Goal: Complete application form: Complete application form

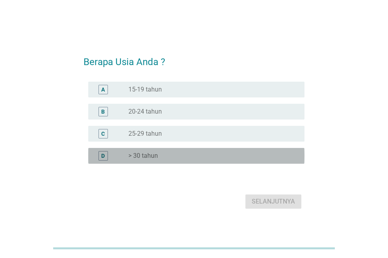
click at [156, 150] on div "D radio_button_unchecked > 30 tahun" at bounding box center [196, 156] width 216 height 16
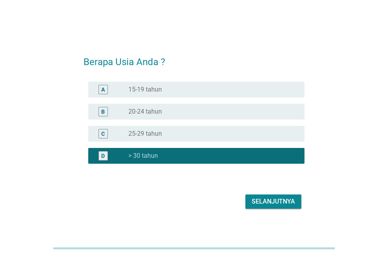
click at [278, 202] on div "Selanjutnya" at bounding box center [273, 201] width 43 height 9
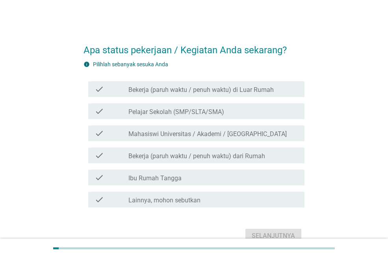
click at [157, 89] on label "Bekerja (paruh waktu / penuh waktu) di Luar Rumah" at bounding box center [200, 90] width 145 height 8
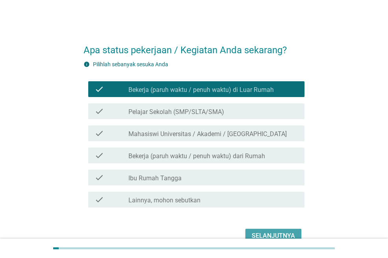
click at [277, 234] on div "Selanjutnya" at bounding box center [273, 235] width 43 height 9
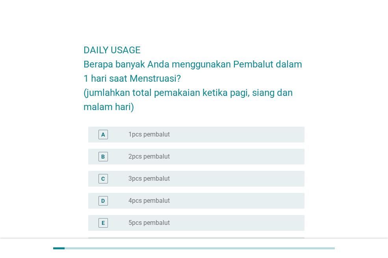
click at [163, 159] on label "2pcs pembalut" at bounding box center [148, 156] width 41 height 8
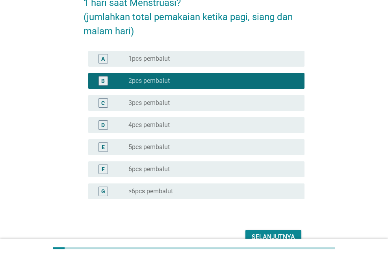
scroll to position [79, 0]
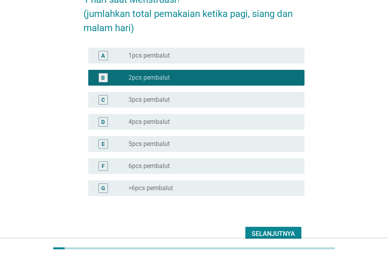
click at [268, 229] on div "Selanjutnya" at bounding box center [273, 233] width 43 height 9
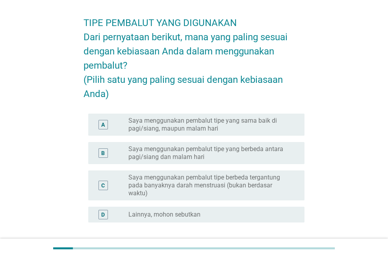
scroll to position [39, 0]
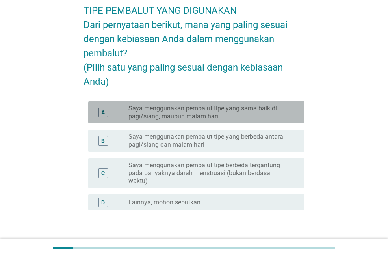
click at [165, 120] on label "Saya menggunakan pembalut tipe yang sama baik di pagi/siang, maupun malam hari" at bounding box center [209, 112] width 163 height 16
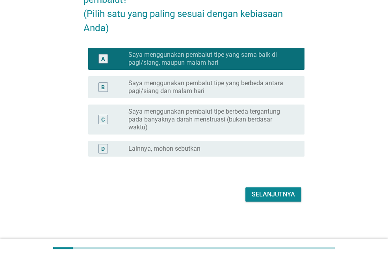
scroll to position [107, 0]
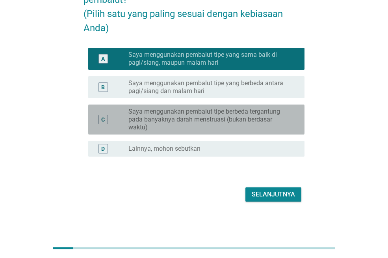
click at [210, 122] on label "Saya menggunakan pembalut tipe berbeda tergantung pada banyaknya darah menstrua…" at bounding box center [209, 120] width 163 height 24
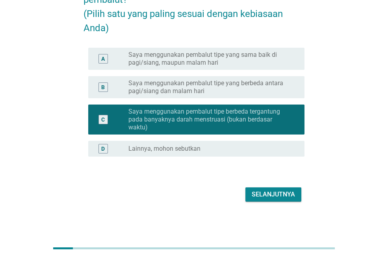
click at [276, 190] on div "Selanjutnya" at bounding box center [273, 193] width 43 height 9
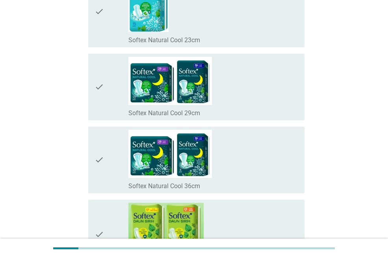
scroll to position [3781, 0]
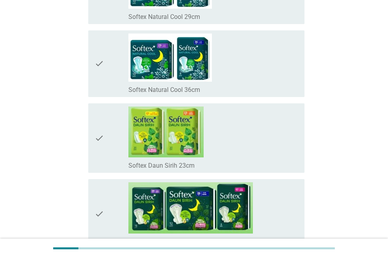
click at [250, 129] on div "check_box_outline_blank Softex Daun Sirih 23cm" at bounding box center [213, 137] width 170 height 63
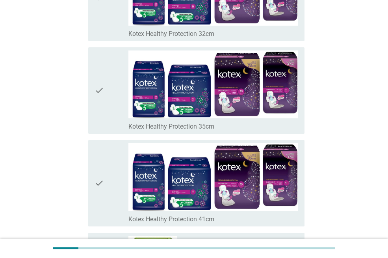
scroll to position [5278, 0]
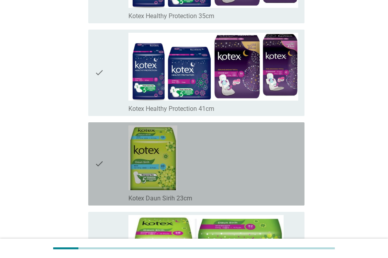
click at [234, 170] on div "check_box_outline_blank Kotex Daun Sirih 23cm" at bounding box center [213, 163] width 170 height 77
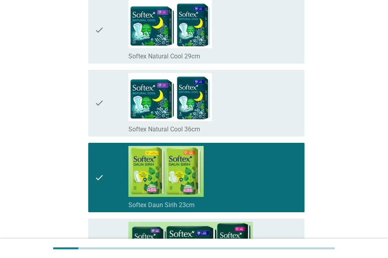
scroll to position [3663, 0]
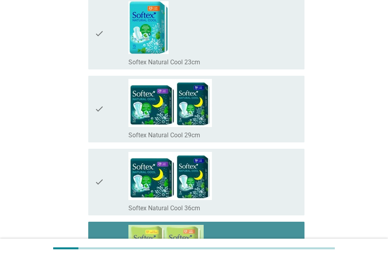
click at [254, 232] on div "check_box_outline_blank Softex Daun Sirih 23cm" at bounding box center [213, 256] width 170 height 63
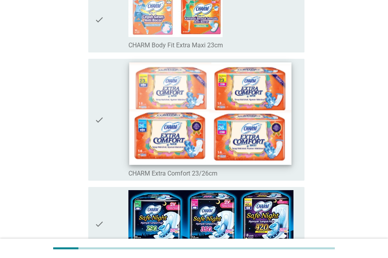
scroll to position [109, 0]
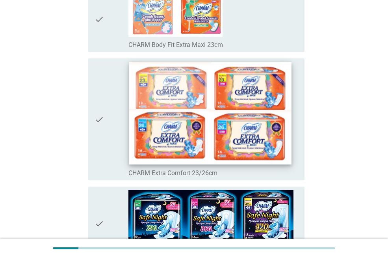
click at [241, 123] on img at bounding box center [210, 113] width 162 height 102
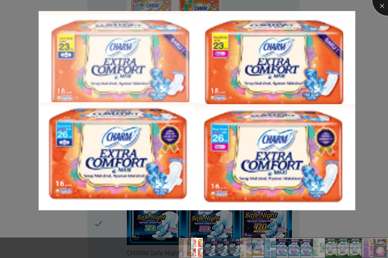
click at [379, 4] on div at bounding box center [388, 0] width 32 height 32
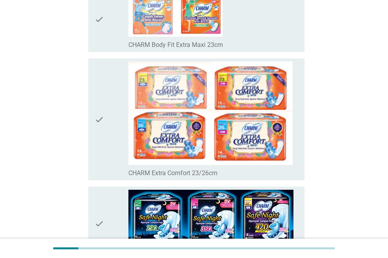
click at [97, 119] on icon "check" at bounding box center [99, 118] width 9 height 115
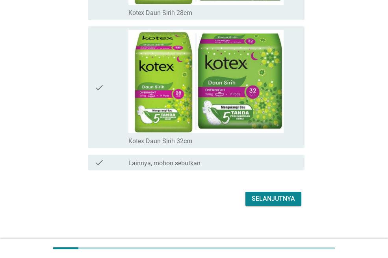
scroll to position [5595, 0]
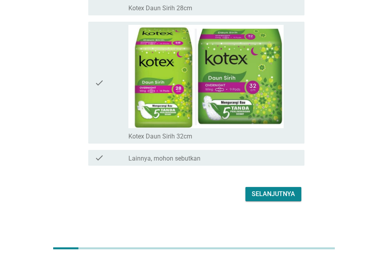
click at [283, 189] on div "Selanjutnya" at bounding box center [273, 193] width 43 height 9
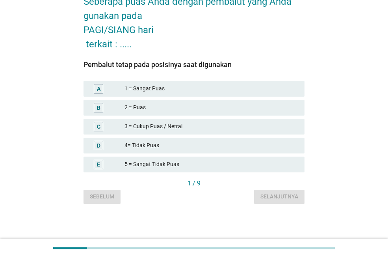
scroll to position [0, 0]
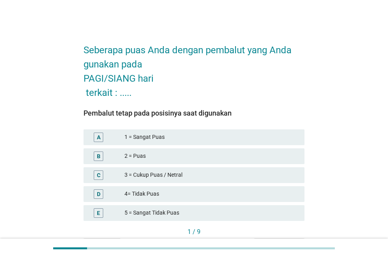
click at [152, 156] on div "2 = Puas" at bounding box center [211, 155] width 174 height 9
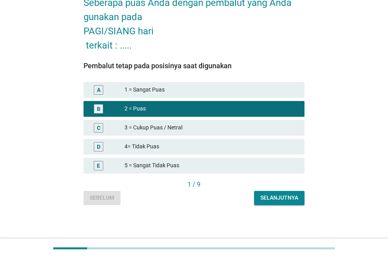
scroll to position [48, 0]
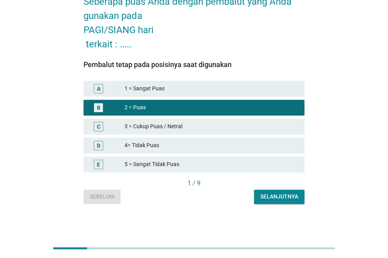
click at [284, 196] on div "Selanjutnya" at bounding box center [279, 196] width 38 height 8
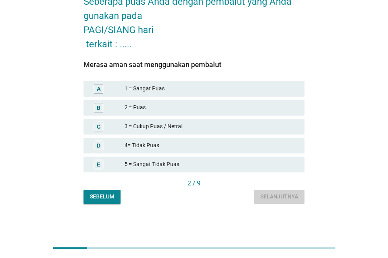
scroll to position [0, 0]
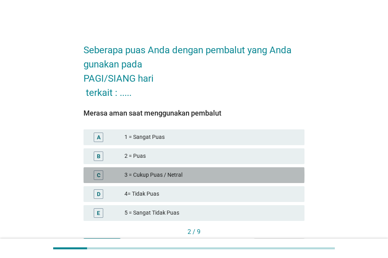
click at [180, 176] on div "3 = Cukup Puas / Netral" at bounding box center [211, 174] width 174 height 9
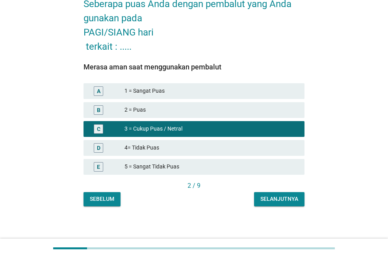
scroll to position [48, 0]
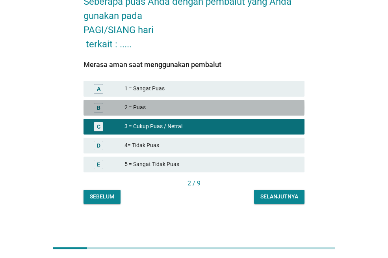
click at [209, 103] on div "2 = Puas" at bounding box center [211, 107] width 174 height 9
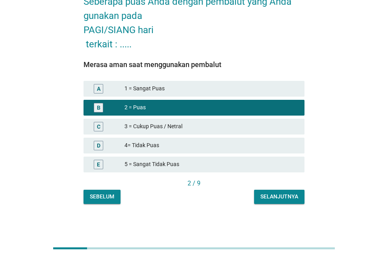
click at [270, 196] on div "Selanjutnya" at bounding box center [279, 196] width 38 height 8
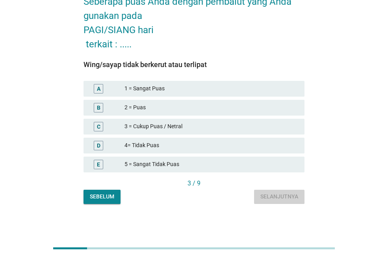
scroll to position [0, 0]
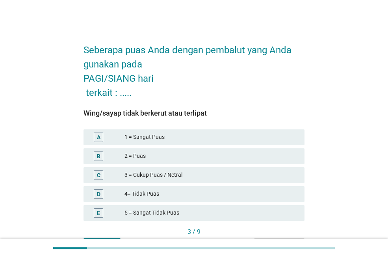
click at [206, 176] on div "3 = Cukup Puas / Netral" at bounding box center [211, 174] width 174 height 9
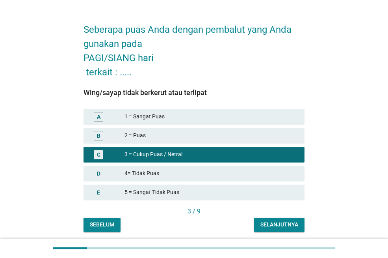
scroll to position [39, 0]
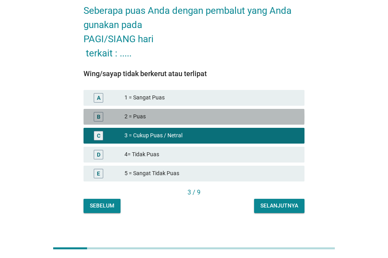
click at [236, 114] on div "2 = Puas" at bounding box center [211, 116] width 174 height 9
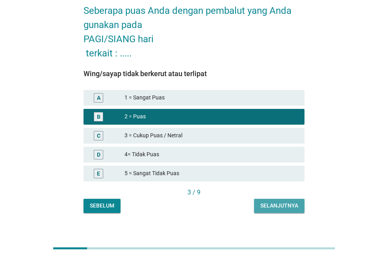
click at [288, 206] on div "Selanjutnya" at bounding box center [279, 205] width 38 height 8
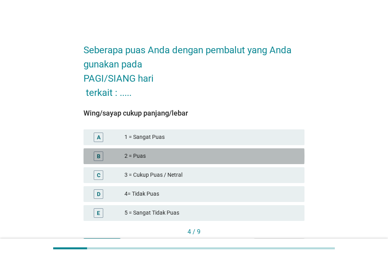
click at [190, 154] on div "2 = Puas" at bounding box center [211, 155] width 174 height 9
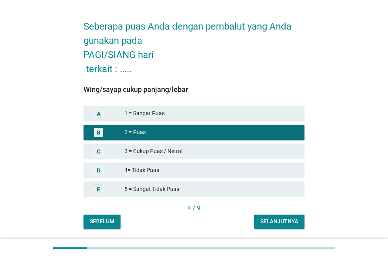
scroll to position [48, 0]
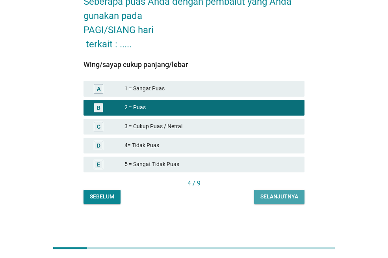
click at [284, 196] on div "Selanjutnya" at bounding box center [279, 196] width 38 height 8
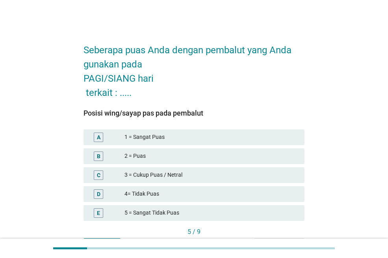
click at [209, 171] on div "3 = Cukup Puas / Netral" at bounding box center [211, 174] width 174 height 9
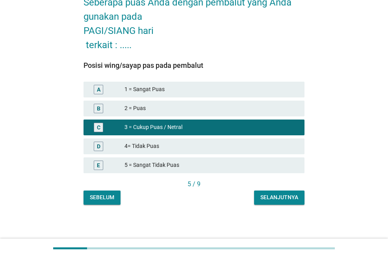
scroll to position [48, 0]
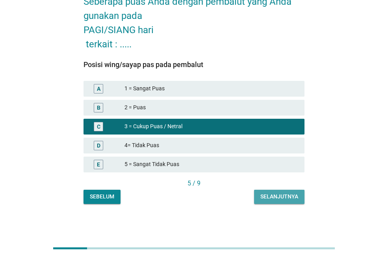
click at [264, 198] on div "Selanjutnya" at bounding box center [279, 196] width 38 height 8
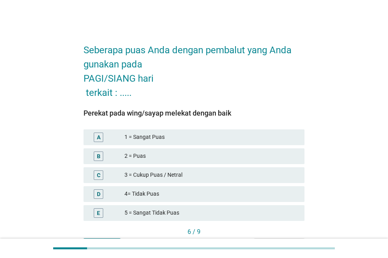
click at [187, 157] on div "2 = Puas" at bounding box center [211, 155] width 174 height 9
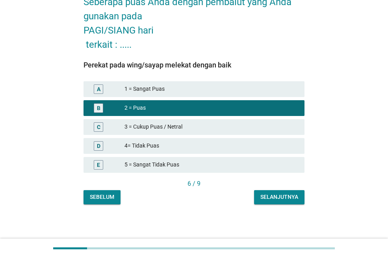
scroll to position [48, 0]
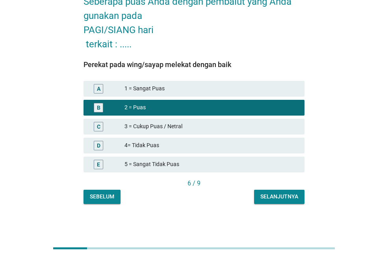
click at [242, 95] on div "A 1 = Sangat Puas" at bounding box center [194, 89] width 221 height 16
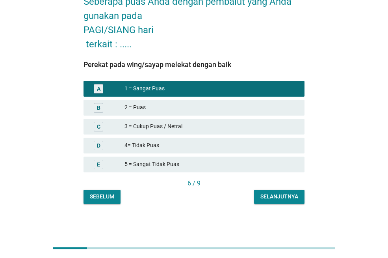
click at [281, 201] on button "Selanjutnya" at bounding box center [279, 196] width 50 height 14
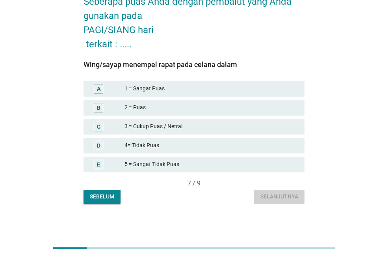
scroll to position [0, 0]
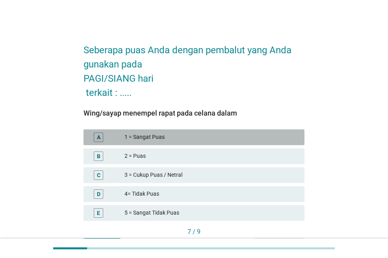
click at [175, 139] on div "1 = Sangat Puas" at bounding box center [211, 136] width 174 height 9
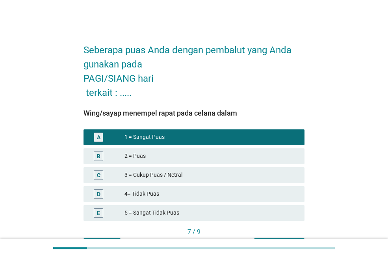
scroll to position [48, 0]
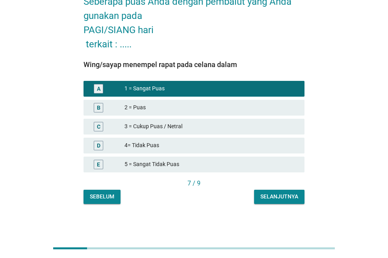
click at [287, 196] on div "Selanjutnya" at bounding box center [279, 196] width 38 height 8
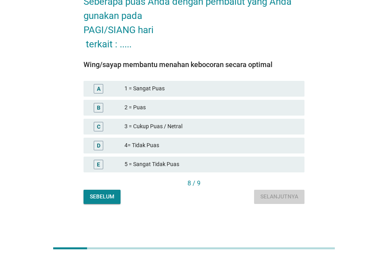
scroll to position [0, 0]
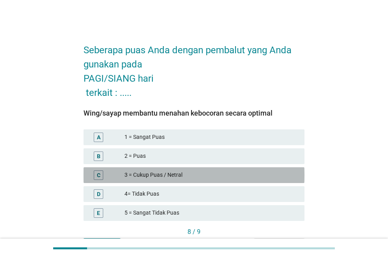
click at [196, 170] on div "3 = Cukup Puas / Netral" at bounding box center [211, 174] width 174 height 9
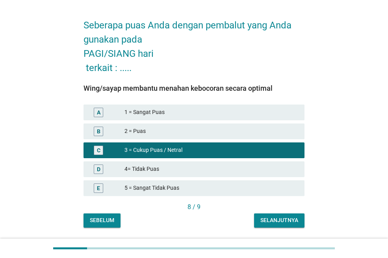
scroll to position [48, 0]
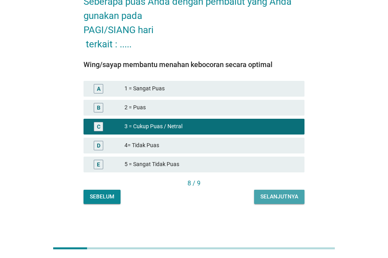
click at [278, 197] on div "Selanjutnya" at bounding box center [279, 196] width 38 height 8
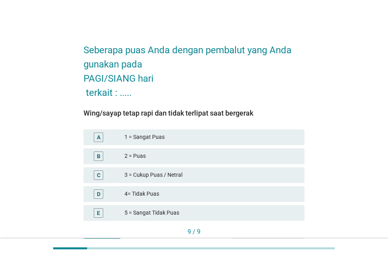
click at [204, 156] on div "2 = Puas" at bounding box center [211, 155] width 174 height 9
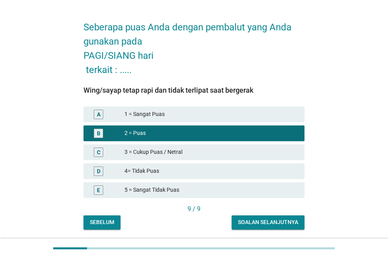
scroll to position [48, 0]
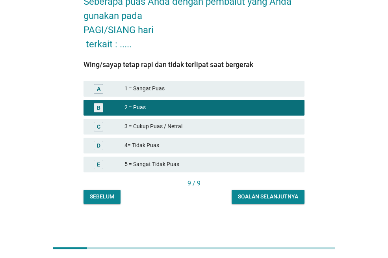
click at [282, 201] on button "Soalan selanjutnya" at bounding box center [268, 196] width 73 height 14
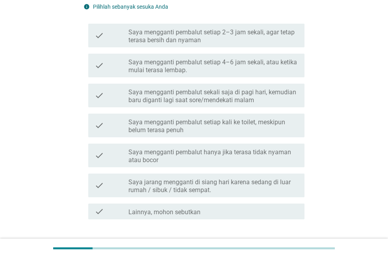
scroll to position [118, 0]
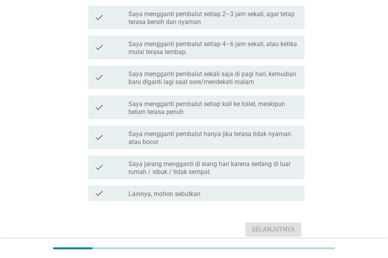
click at [260, 138] on label "Saya mengganti pembalut hanya jika terasa tidak nyaman atau bocor" at bounding box center [213, 138] width 170 height 16
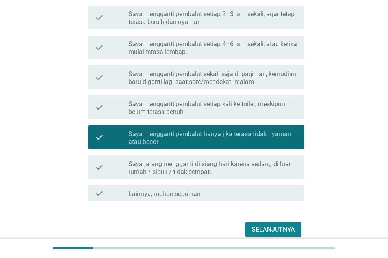
click at [275, 225] on div "Selanjutnya" at bounding box center [273, 229] width 43 height 9
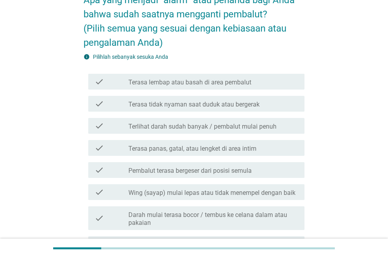
scroll to position [79, 0]
click at [128, 124] on div "check check_box_outline_blank Terlihat darah sudah banyak / pembalut mulai penuh" at bounding box center [197, 125] width 204 height 9
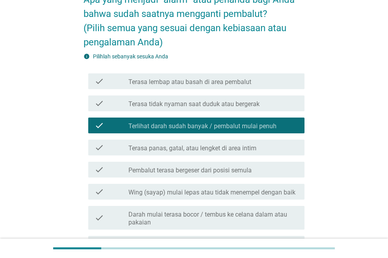
click at [128, 148] on div at bounding box center [128, 148] width 0 height 5
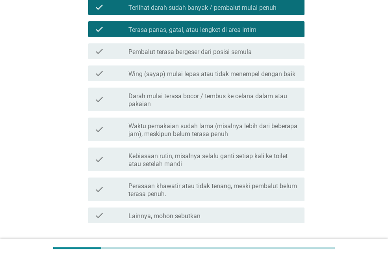
scroll to position [236, 0]
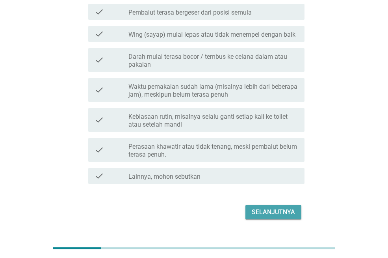
click at [270, 213] on div "Selanjutnya" at bounding box center [273, 211] width 43 height 9
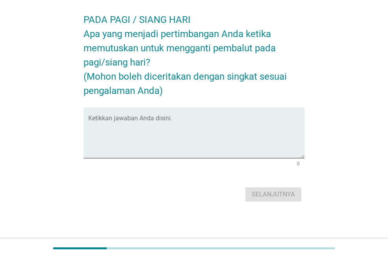
scroll to position [0, 0]
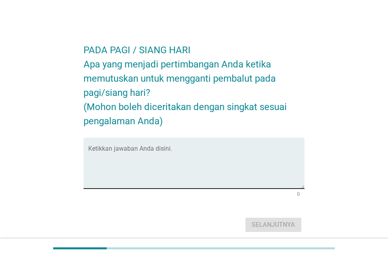
click at [144, 145] on div "Ketikkan jawaban Anda disini." at bounding box center [196, 162] width 216 height 51
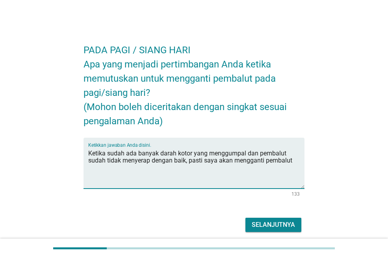
type textarea "Ketika sudah ada banyak darah kotor yang menggumpal dan pembalut sudah tidak me…"
click at [280, 225] on div "Selanjutnya" at bounding box center [273, 224] width 43 height 9
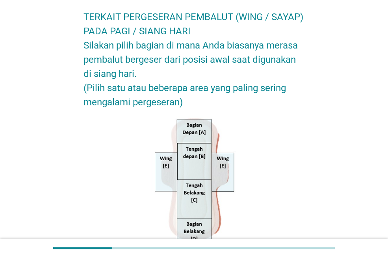
scroll to position [79, 0]
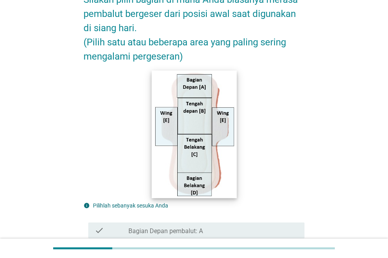
click at [207, 184] on img at bounding box center [194, 134] width 85 height 128
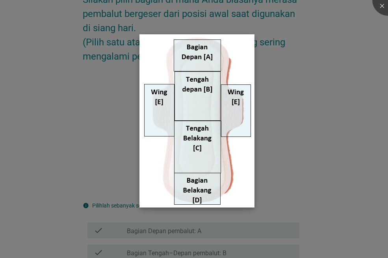
click at [205, 191] on img at bounding box center [196, 120] width 115 height 173
click at [292, 174] on div at bounding box center [194, 129] width 388 height 258
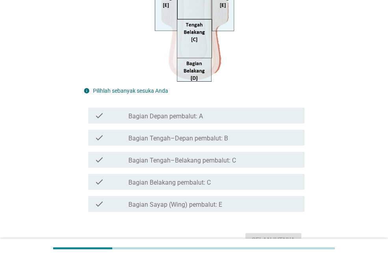
scroll to position [197, 0]
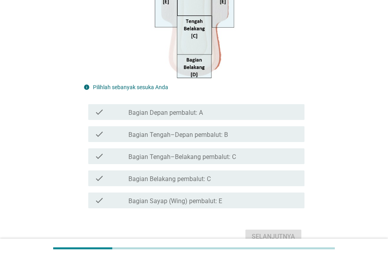
click at [185, 180] on label "Bagian Belakang pembalut: C" at bounding box center [169, 179] width 82 height 8
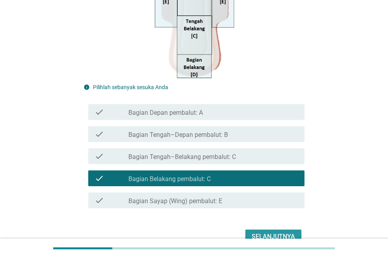
click at [265, 233] on div "Selanjutnya" at bounding box center [273, 236] width 43 height 9
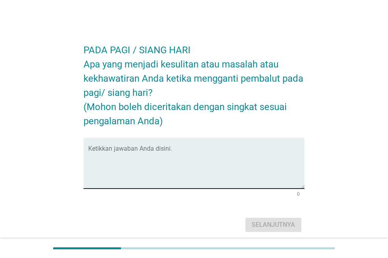
click at [133, 160] on textarea "Ketikkan jawaban Anda disini." at bounding box center [196, 167] width 216 height 41
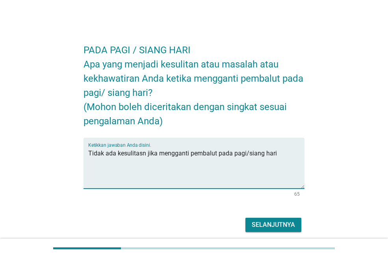
type textarea "Tidak ada kesulitasn jika mengganti pembalut pada pagi/siang hari"
click at [285, 224] on div "Selanjutnya" at bounding box center [273, 224] width 43 height 9
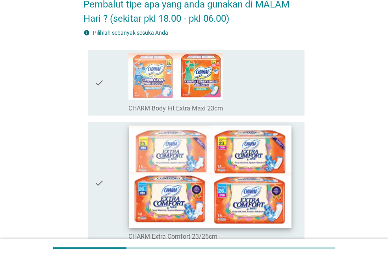
scroll to position [79, 0]
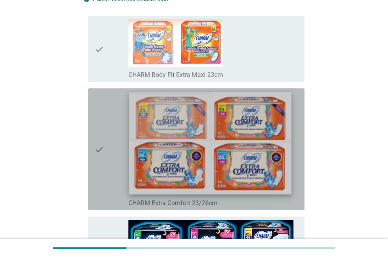
click at [210, 154] on img at bounding box center [210, 143] width 162 height 102
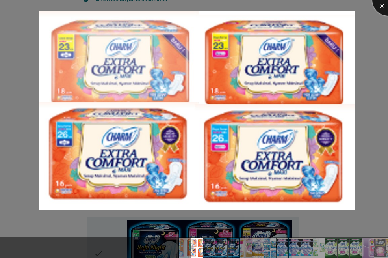
click at [382, 4] on div at bounding box center [388, 0] width 32 height 32
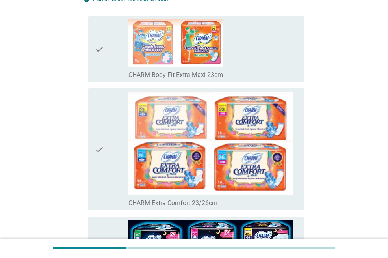
click at [102, 149] on icon "check" at bounding box center [99, 148] width 9 height 115
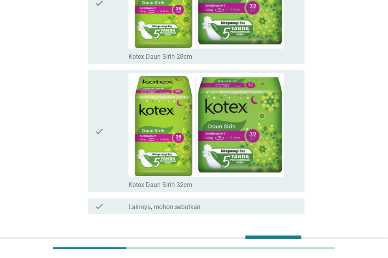
scroll to position [5595, 0]
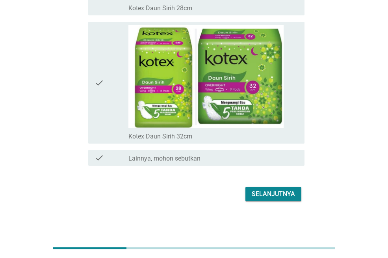
click at [284, 194] on div "Selanjutnya" at bounding box center [273, 193] width 43 height 9
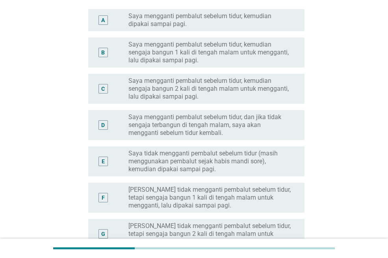
scroll to position [118, 0]
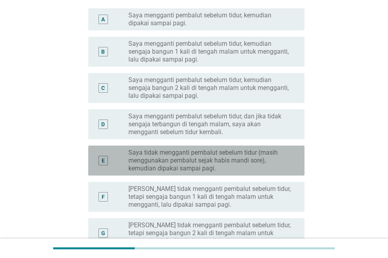
click at [221, 158] on label "Saya tidak mengganti pembalut sebelum tidur (masih menggunakan pembalut sejak h…" at bounding box center [209, 160] width 163 height 24
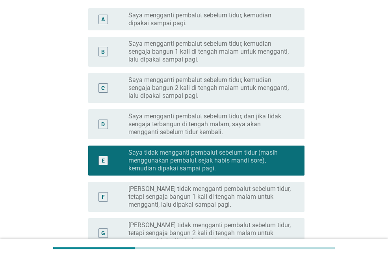
scroll to position [246, 0]
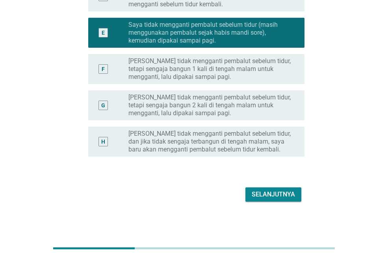
click at [274, 194] on div "Selanjutnya" at bounding box center [273, 193] width 43 height 9
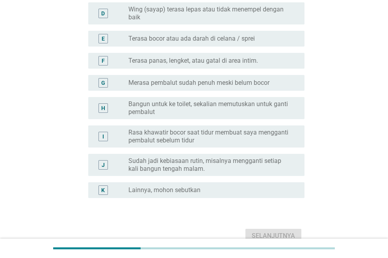
scroll to position [197, 0]
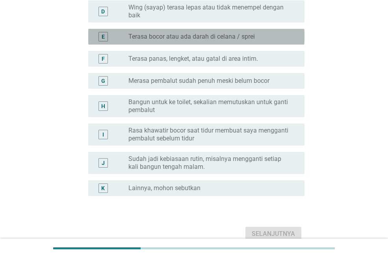
click at [174, 41] on div "radio_button_unchecked Terasa bocor atau ada darah di celana / sprei" at bounding box center [213, 36] width 170 height 9
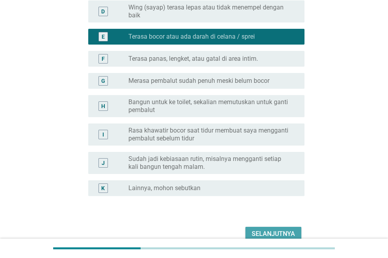
click at [259, 232] on div "Selanjutnya" at bounding box center [273, 233] width 43 height 9
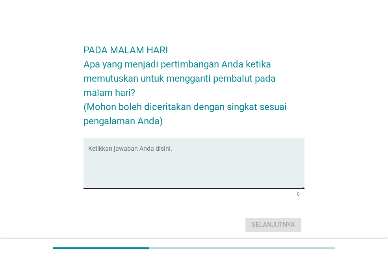
click at [162, 149] on textarea "Ketikkan jawaban Anda disini." at bounding box center [196, 167] width 216 height 41
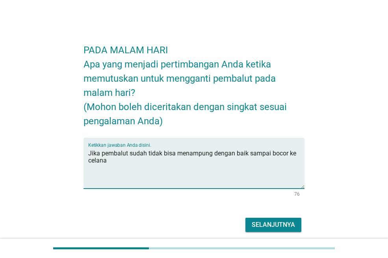
type textarea "Jika pembalut sudah tidak bisa menampung dengan baik sampai bocor ke celana"
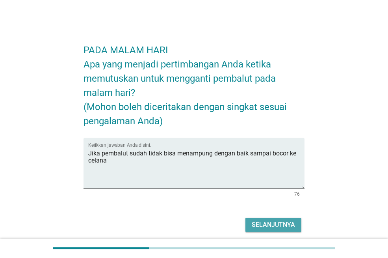
click at [278, 219] on button "Selanjutnya" at bounding box center [273, 224] width 56 height 14
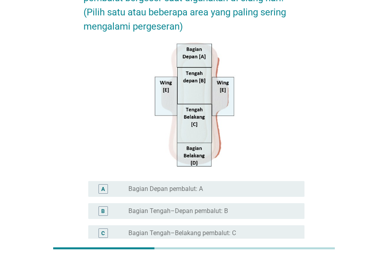
scroll to position [134, 0]
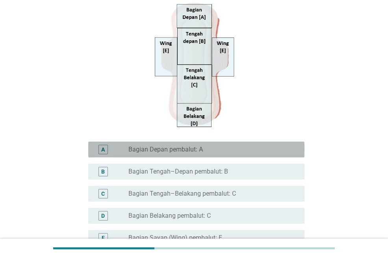
click at [211, 149] on div "radio_button_unchecked Bagian Depan pembalut: A" at bounding box center [209, 149] width 163 height 8
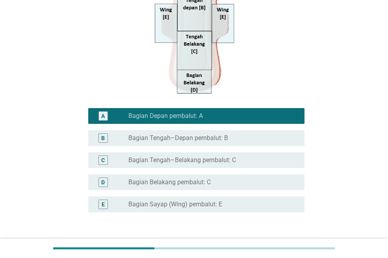
scroll to position [213, 0]
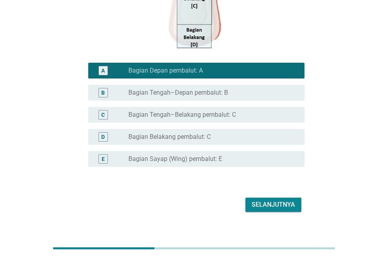
click at [221, 141] on div "radio_button_unchecked Bagian Belakang pembalut: C" at bounding box center [209, 137] width 163 height 8
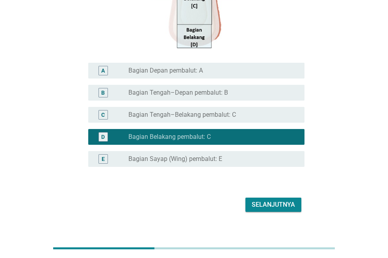
click at [263, 205] on div "Selanjutnya" at bounding box center [273, 204] width 43 height 9
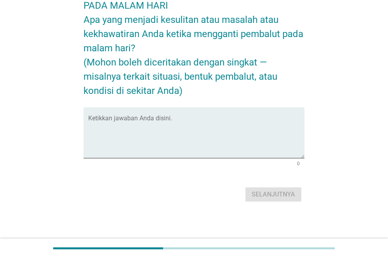
scroll to position [0, 0]
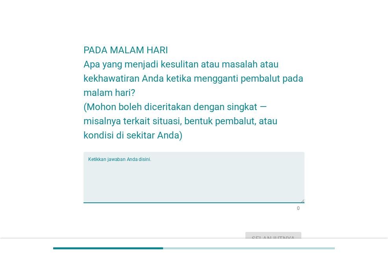
click at [162, 181] on textarea "Ketikkan jawaban Anda disini." at bounding box center [196, 181] width 216 height 41
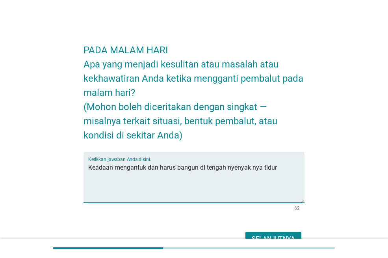
type textarea "Keadaan mengantuk dan harus bangun di tengah nyenyak nya tidur"
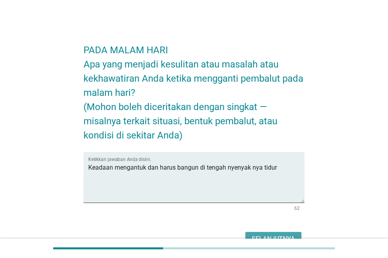
click at [267, 233] on button "Selanjutnya" at bounding box center [273, 239] width 56 height 14
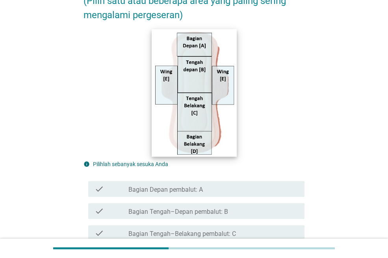
scroll to position [236, 0]
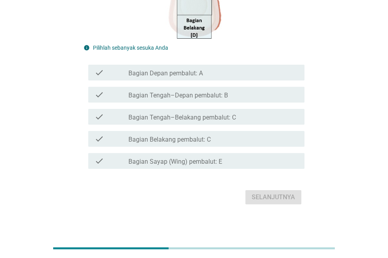
click at [169, 139] on label "Bagian Belakang pembalut: C" at bounding box center [169, 139] width 82 height 8
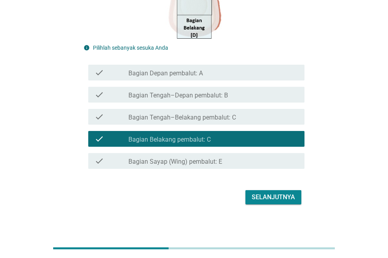
click at [279, 197] on div "Selanjutnya" at bounding box center [273, 196] width 43 height 9
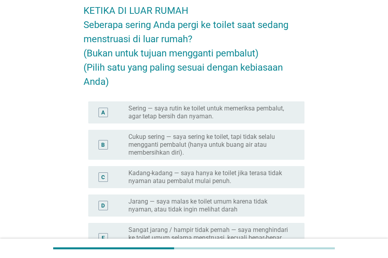
scroll to position [79, 0]
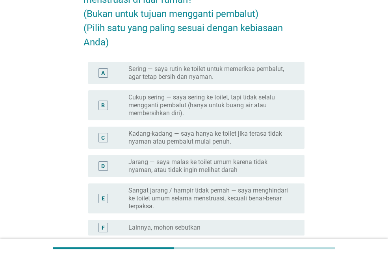
click at [201, 167] on label "Jarang — saya malas ke toilet umum karena tidak nyaman, atau tidak ingin meliha…" at bounding box center [209, 166] width 163 height 16
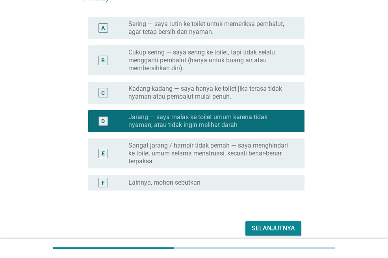
scroll to position [158, 0]
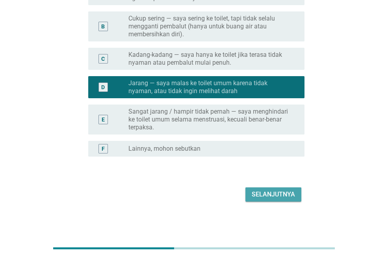
click at [263, 191] on div "Selanjutnya" at bounding box center [273, 193] width 43 height 9
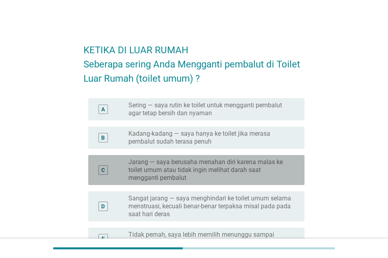
click at [258, 171] on label "Jarang — saya berusaha menahan diri karena malas ke toilet umum atau tidak ingi…" at bounding box center [209, 170] width 163 height 24
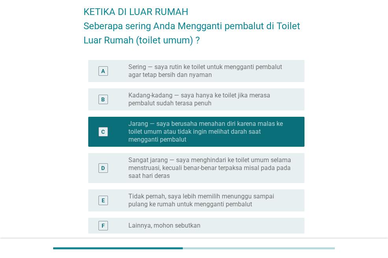
scroll to position [115, 0]
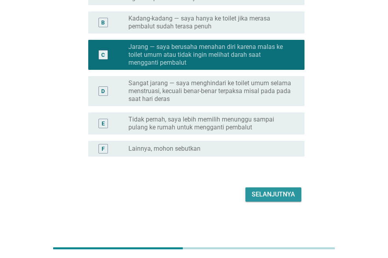
click at [278, 196] on div "Selanjutnya" at bounding box center [273, 193] width 43 height 9
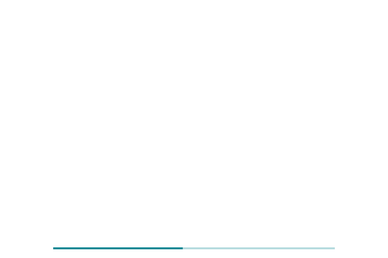
scroll to position [0, 0]
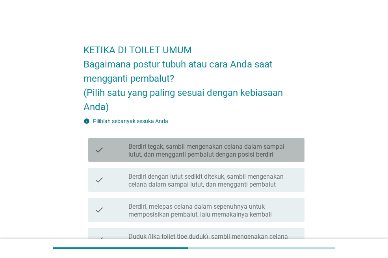
click at [207, 149] on label "Berdiri tegak, sambil mengenakan celana dalam sampai lutut, dan mengganti pemba…" at bounding box center [213, 151] width 170 height 16
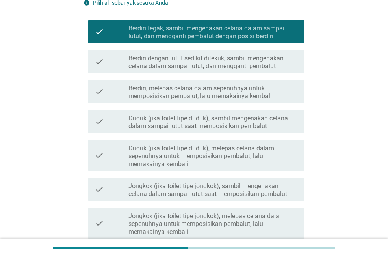
scroll to position [213, 0]
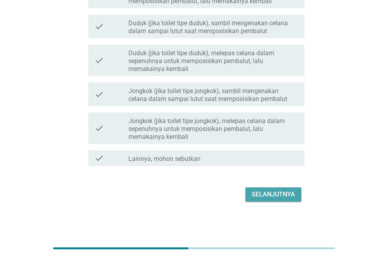
click at [271, 195] on div "Selanjutnya" at bounding box center [273, 193] width 43 height 9
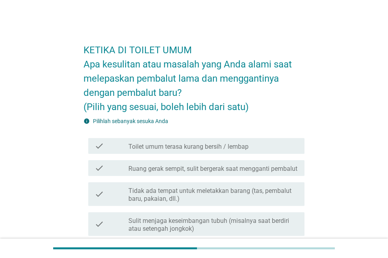
click at [135, 141] on div "check_box_outline_blank Toilet umum terasa kurang bersih / lembap" at bounding box center [213, 145] width 170 height 9
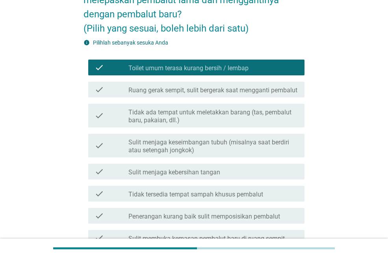
scroll to position [79, 0]
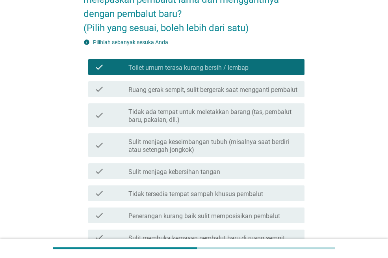
click at [226, 198] on label "Tidak tersedia tempat sampah khusus pembalut" at bounding box center [195, 194] width 135 height 8
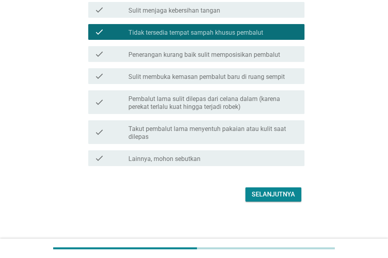
scroll to position [248, 0]
click at [260, 192] on div "Selanjutnya" at bounding box center [273, 193] width 43 height 9
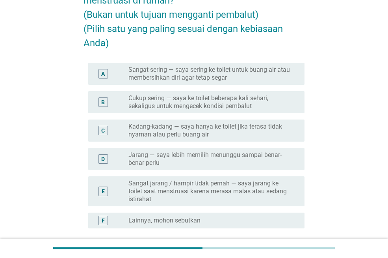
scroll to position [79, 0]
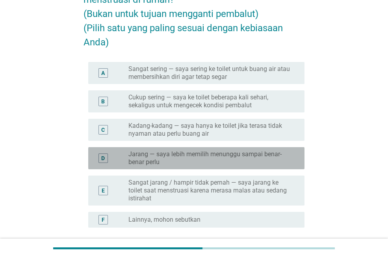
click at [234, 161] on label "Jarang — saya lebih memilih menunggu sampai benar-benar perlu" at bounding box center [209, 158] width 163 height 16
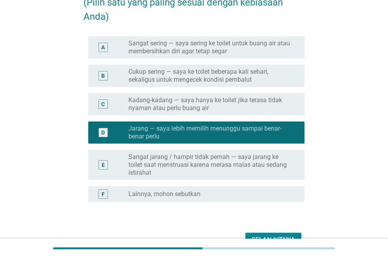
scroll to position [118, 0]
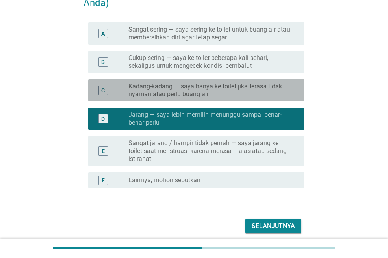
click at [215, 90] on label "Kadang-kadang — saya hanya ke toilet jika terasa tidak nyaman atau perlu buang …" at bounding box center [209, 90] width 163 height 16
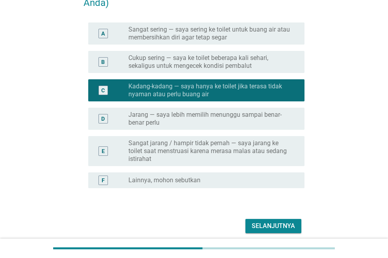
click at [266, 224] on div "Selanjutnya" at bounding box center [273, 225] width 43 height 9
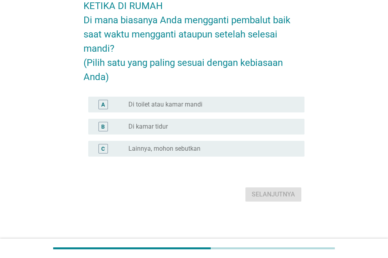
scroll to position [0, 0]
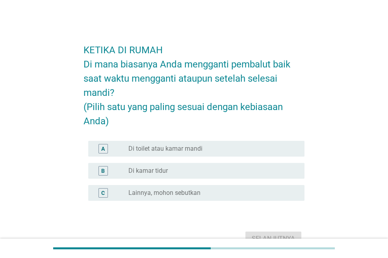
click at [177, 150] on label "Di toilet atau kamar mandi" at bounding box center [165, 149] width 74 height 8
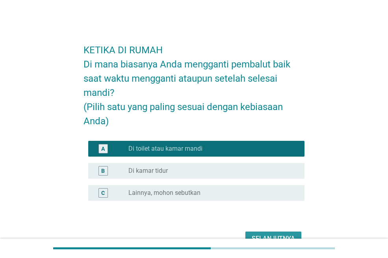
click at [267, 233] on button "Selanjutnya" at bounding box center [273, 238] width 56 height 14
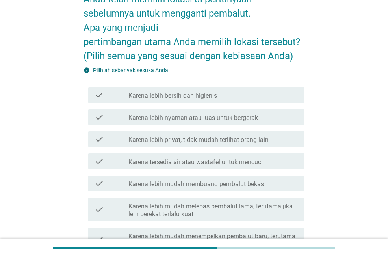
scroll to position [79, 0]
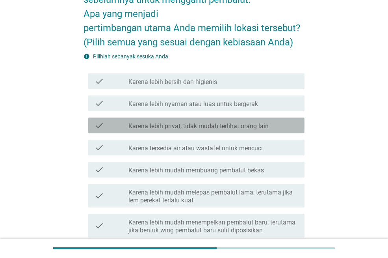
click at [161, 127] on label "Karena lebih privat, tidak mudah terlihat orang lain" at bounding box center [198, 126] width 140 height 8
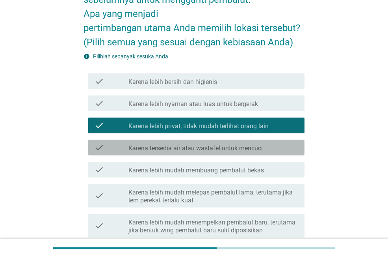
click at [164, 145] on label "Karena tersedia air atau wastafel untuk mencuci" at bounding box center [195, 148] width 134 height 8
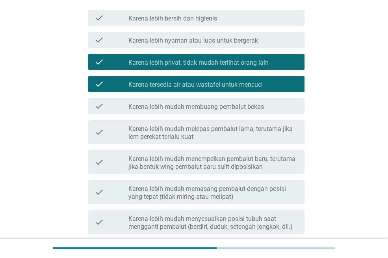
scroll to position [158, 0]
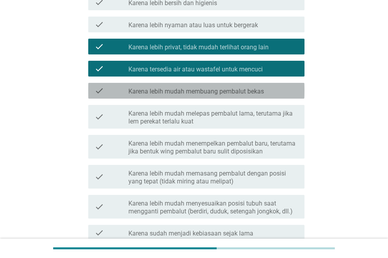
click at [148, 92] on label "Karena lebih mudah membuang pembalut bekas" at bounding box center [195, 91] width 135 height 8
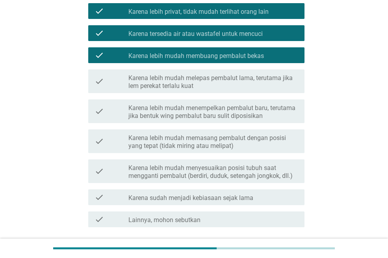
scroll to position [236, 0]
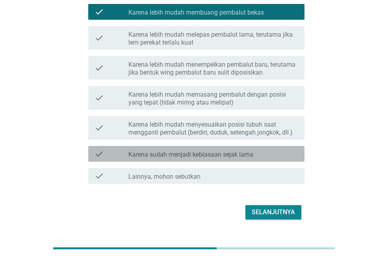
click at [154, 154] on label "Karena sudah menjadi kebiasaan sejak lama" at bounding box center [190, 154] width 125 height 8
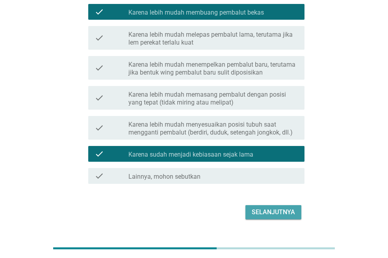
click at [280, 216] on div "Selanjutnya" at bounding box center [273, 211] width 43 height 9
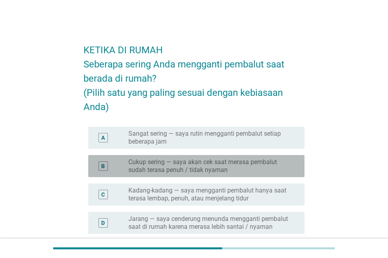
click at [214, 169] on label "Cukup sering — saya akan cek saat merasa pembalut sudah terasa penuh / tidak ny…" at bounding box center [209, 166] width 163 height 16
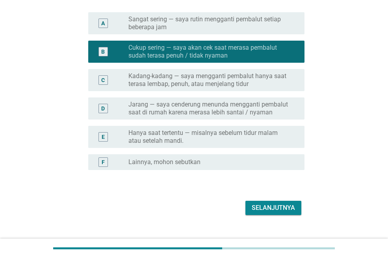
scroll to position [118, 0]
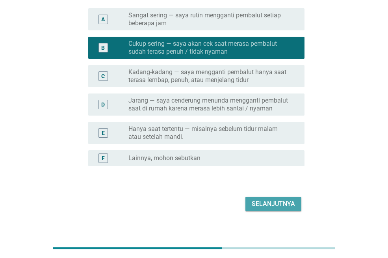
click at [266, 199] on div "Selanjutnya" at bounding box center [273, 203] width 43 height 9
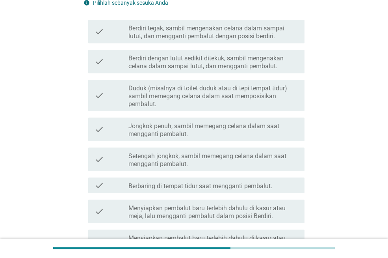
scroll to position [0, 0]
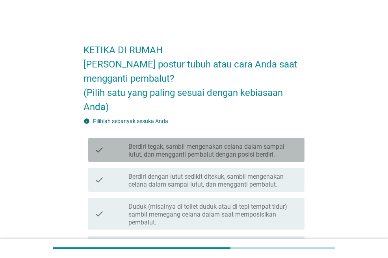
click at [254, 151] on label "Berdiri tegak, sambil mengenakan celana dalam sampai lutut, dan mengganti pemba…" at bounding box center [213, 151] width 170 height 16
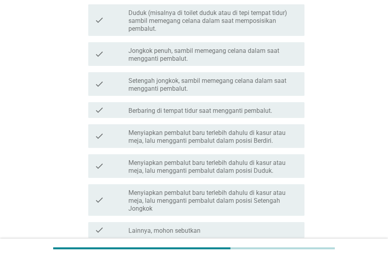
scroll to position [265, 0]
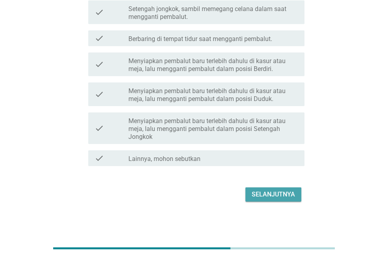
click at [251, 195] on button "Selanjutnya" at bounding box center [273, 194] width 56 height 14
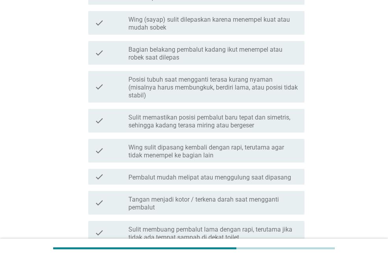
scroll to position [158, 0]
click at [23, 114] on div "KETIKA DI RUMAH Apa kesulitan atau masalah yang Anda alami saat melepaskan pemb…" at bounding box center [194, 120] width 350 height 498
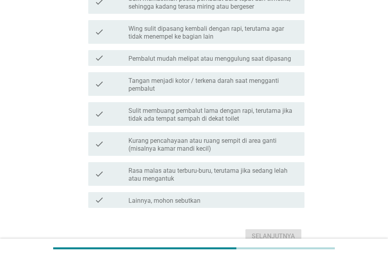
scroll to position [276, 0]
click at [174, 173] on label "Rasa malas atau terburu-buru, terutama jika sedang lelah atau mengantuk" at bounding box center [213, 174] width 170 height 16
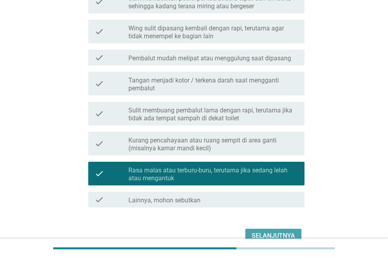
click at [286, 233] on div "Selanjutnya" at bounding box center [273, 235] width 43 height 9
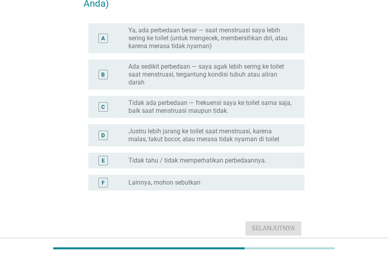
scroll to position [118, 0]
drag, startPoint x: 46, startPoint y: 175, endPoint x: 48, endPoint y: 163, distance: 11.6
click at [46, 174] on div "TERKAIT INTERVAL PERGI KE TOILET Apakah ada perbedaan frekuensi atau kebiasaan …" at bounding box center [194, 77] width 350 height 332
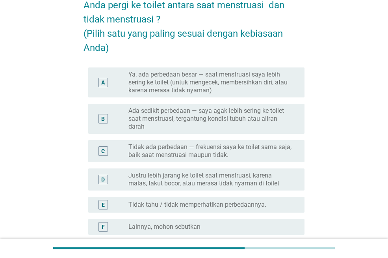
scroll to position [79, 0]
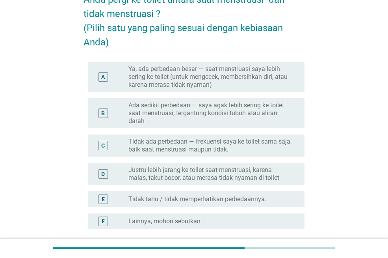
click at [147, 145] on label "Tidak ada perbedaan — frekuensi saya ke toilet sama saja, baik saat menstruasi …" at bounding box center [209, 145] width 163 height 16
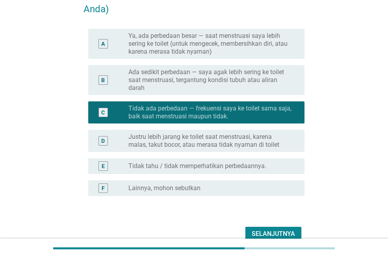
scroll to position [151, 0]
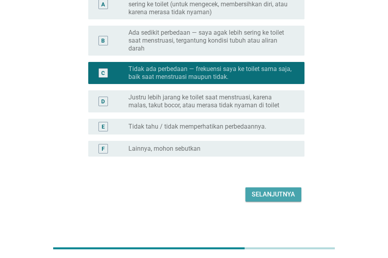
click at [278, 190] on div "Selanjutnya" at bounding box center [273, 193] width 43 height 9
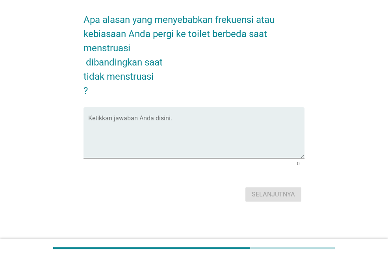
scroll to position [0, 0]
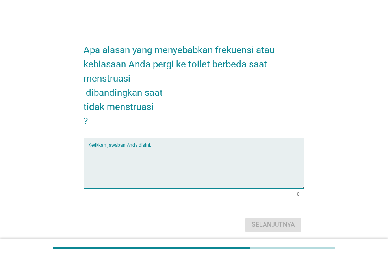
click at [121, 152] on textarea "Ketikkan jawaban Anda disini." at bounding box center [196, 167] width 216 height 41
click at [122, 151] on textarea "Ketikkan jawaban Anda disini." at bounding box center [196, 167] width 216 height 41
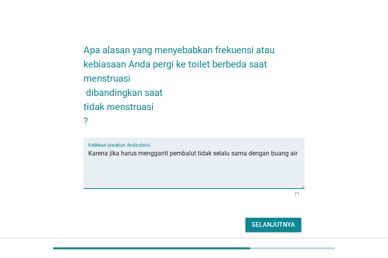
type textarea "Karena jika harus mengganti pembalut tidak selalu sama dengan buang air"
click at [264, 221] on div "Selanjutnya" at bounding box center [273, 224] width 43 height 9
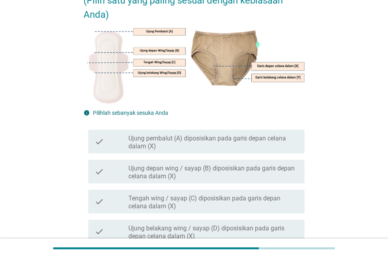
scroll to position [118, 0]
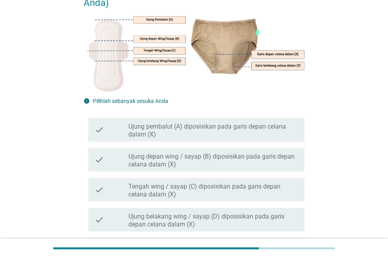
click at [147, 127] on label "Ujung pembalut (A) diposisikan pada garis depan celana dalam (X)" at bounding box center [213, 130] width 170 height 16
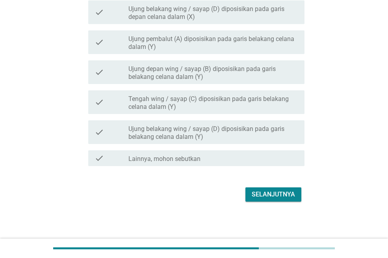
scroll to position [326, 0]
click at [186, 131] on label "Ujung belakang wing / sayap (D) diposisikan pada garis belakang celana dalam (Y)" at bounding box center [213, 132] width 170 height 16
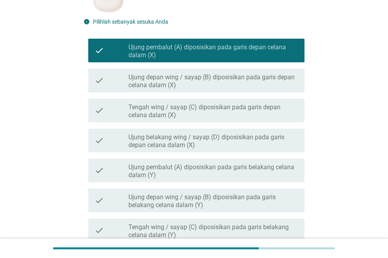
scroll to position [247, 0]
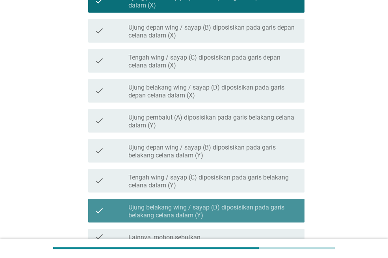
click at [190, 213] on label "Ujung belakang wing / sayap (D) diposisikan pada garis belakang celana dalam (Y)" at bounding box center [213, 211] width 170 height 16
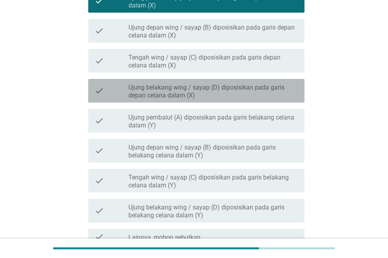
click at [179, 97] on label "Ujung belakang wing / sayap (D) diposisikan pada garis depan celana dalam (X)" at bounding box center [213, 92] width 170 height 16
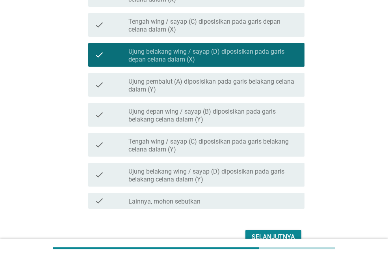
scroll to position [326, 0]
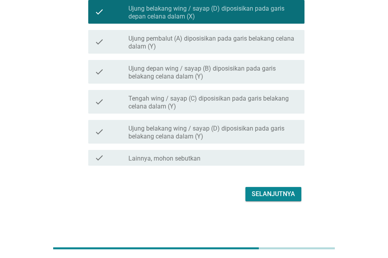
click at [275, 193] on div "Selanjutnya" at bounding box center [273, 193] width 43 height 9
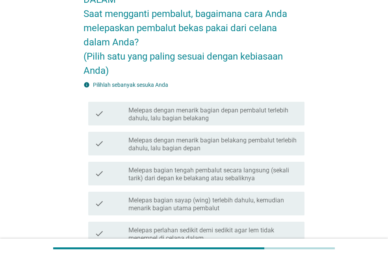
scroll to position [79, 0]
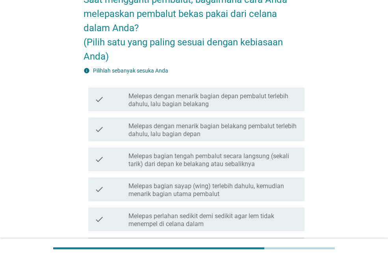
click at [150, 98] on label "Melepas dengan menarik bagian depan pembalut terlebih dahulu, lalu bagian belak…" at bounding box center [213, 100] width 170 height 16
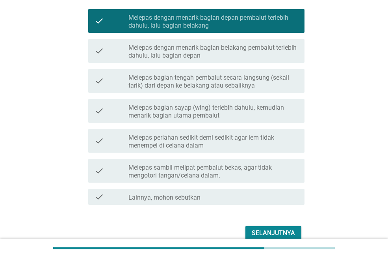
scroll to position [158, 0]
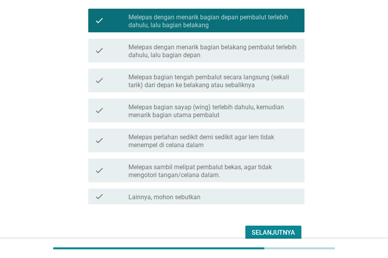
click at [273, 233] on div "Selanjutnya" at bounding box center [273, 232] width 43 height 9
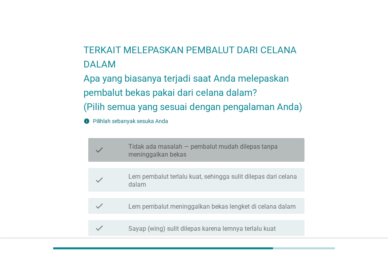
click at [254, 152] on label "Tidak ada masalah — pembalut mudah dilepas tanpa meninggalkan bekas" at bounding box center [213, 151] width 170 height 16
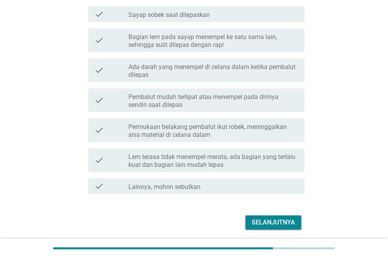
scroll to position [236, 0]
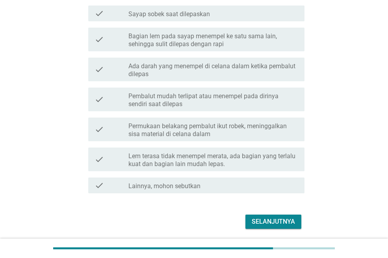
click at [264, 219] on div "Selanjutnya" at bounding box center [273, 221] width 43 height 9
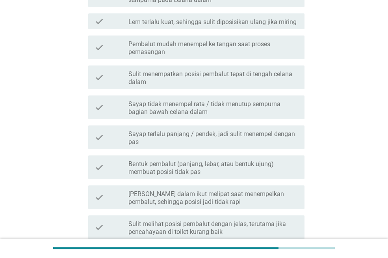
scroll to position [0, 0]
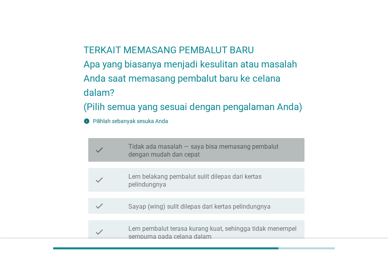
click at [242, 150] on label "Tidak ada masalah — saya bisa memasang pembalut dengan mudah dan cepat" at bounding box center [213, 151] width 170 height 16
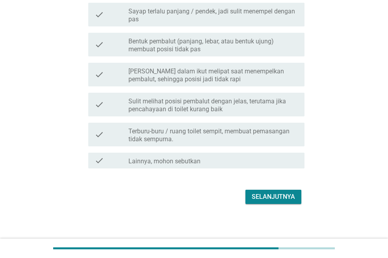
scroll to position [361, 0]
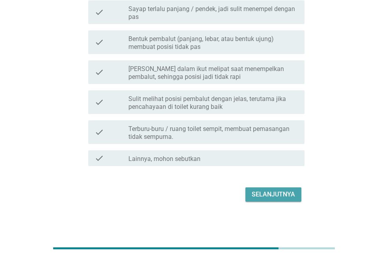
click at [272, 193] on div "Selanjutnya" at bounding box center [273, 193] width 43 height 9
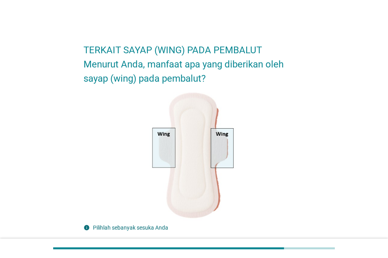
scroll to position [158, 0]
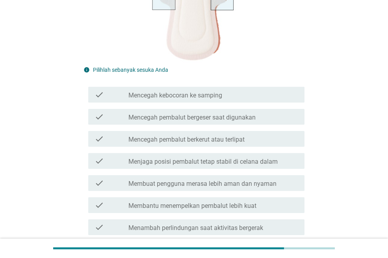
click at [231, 116] on label "Mencegah pembalut bergeser saat digunakan" at bounding box center [191, 117] width 127 height 8
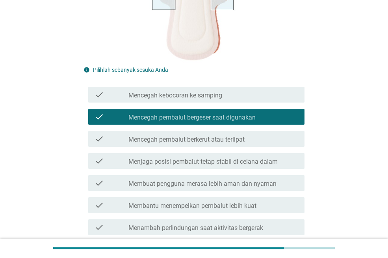
click at [231, 135] on div "check_box_outline_blank Mencegah pembalut berkerut atau terlipat" at bounding box center [213, 138] width 170 height 9
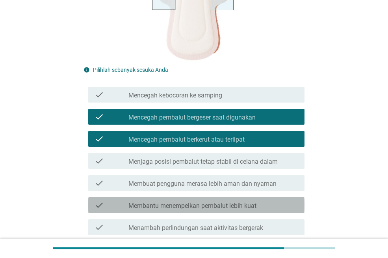
click at [243, 206] on label "Membantu menempelkan pembalut lebih kuat" at bounding box center [192, 206] width 128 height 8
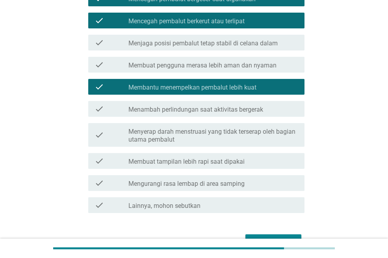
scroll to position [315, 0]
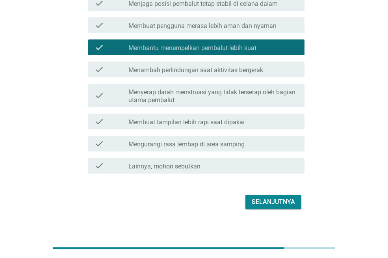
click at [238, 115] on div "check check_box_outline_blank Membuat tampilan lebih rapi saat dipakai" at bounding box center [196, 121] width 216 height 16
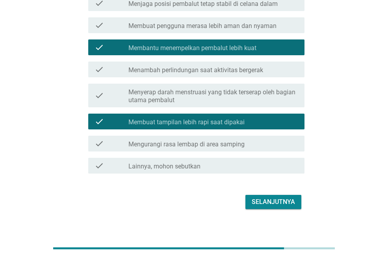
click at [272, 203] on div "Selanjutnya" at bounding box center [273, 201] width 43 height 9
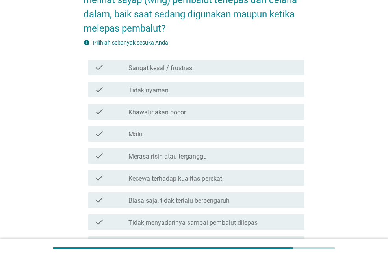
scroll to position [79, 0]
click at [221, 155] on div "check_box_outline_blank Merasa risih atau terganggu" at bounding box center [213, 154] width 170 height 9
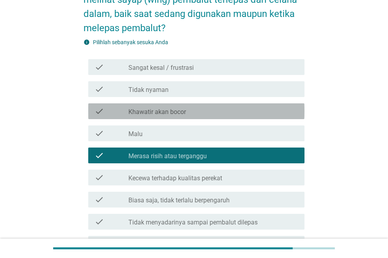
click at [150, 110] on label "Khawatir akan bocor" at bounding box center [157, 112] width 58 height 8
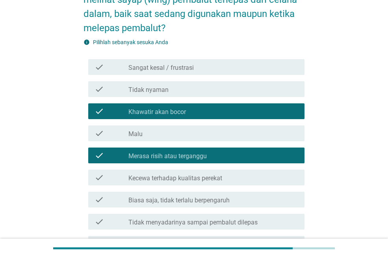
click at [159, 180] on label "Kecewa terhadap kualitas perekat" at bounding box center [175, 178] width 94 height 8
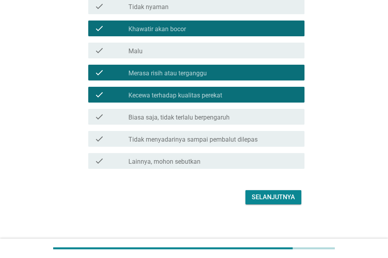
scroll to position [164, 0]
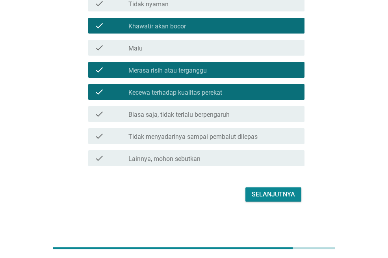
click at [266, 189] on div "Selanjutnya" at bounding box center [273, 193] width 43 height 9
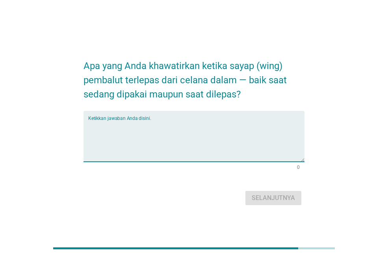
click at [152, 125] on textarea "Ketikkan jawaban Anda disini." at bounding box center [196, 140] width 216 height 41
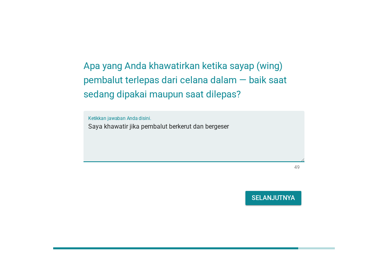
type textarea "Saya khawatir jika pembalut berkerut dan bergeser"
click at [260, 198] on div "Selanjutnya" at bounding box center [273, 197] width 43 height 9
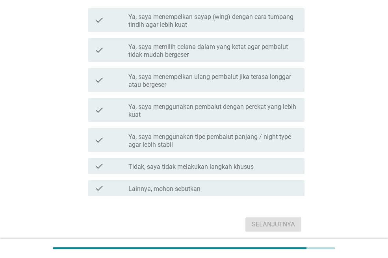
scroll to position [118, 0]
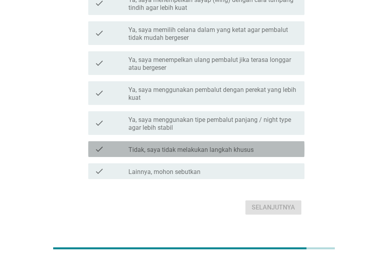
click at [193, 149] on label "Tidak, saya tidak melakukan langkah khusus" at bounding box center [190, 150] width 125 height 8
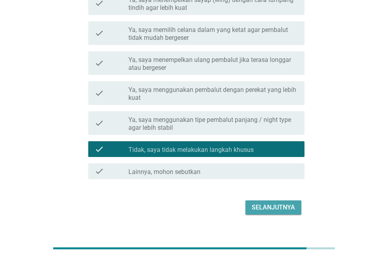
click at [272, 206] on div "Selanjutnya" at bounding box center [273, 206] width 43 height 9
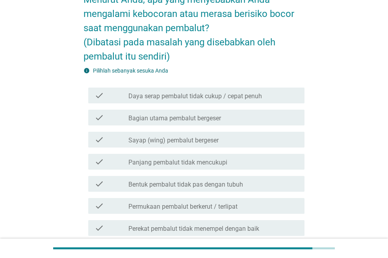
scroll to position [39, 0]
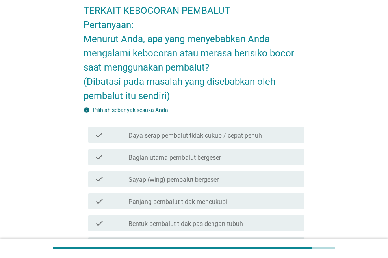
click at [253, 133] on label "Daya serap pembalut tidak cukup / cepat penuh" at bounding box center [195, 136] width 134 height 8
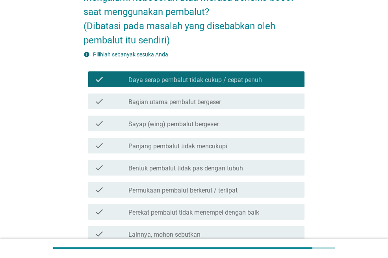
scroll to position [118, 0]
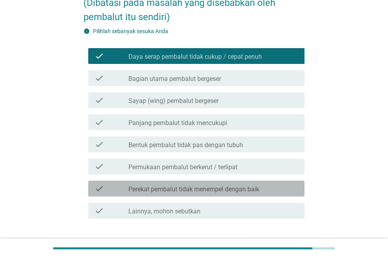
click at [234, 191] on label "Perekat pembalut tidak menempel dengan baik" at bounding box center [193, 189] width 131 height 8
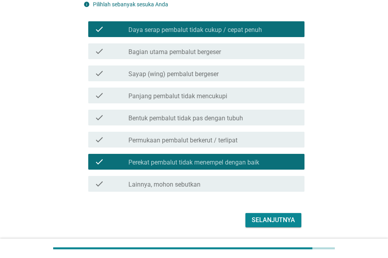
scroll to position [171, 0]
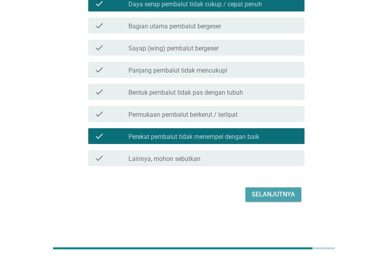
click at [266, 194] on div "Selanjutnya" at bounding box center [273, 193] width 43 height 9
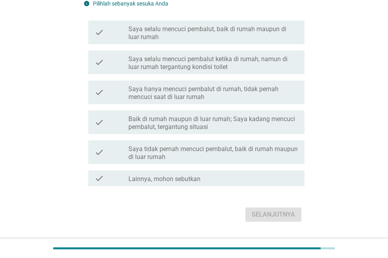
scroll to position [118, 0]
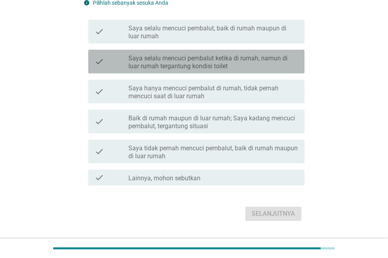
click at [158, 65] on label "Saya selalu mencuci pembalut ketika di rumah, namun di luar rumah tergantung ko…" at bounding box center [213, 62] width 170 height 16
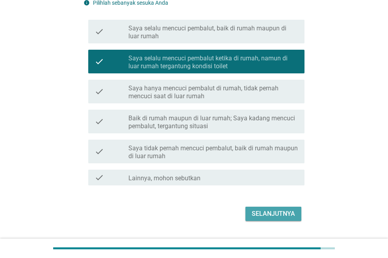
click at [284, 209] on div "Selanjutnya" at bounding box center [273, 213] width 43 height 9
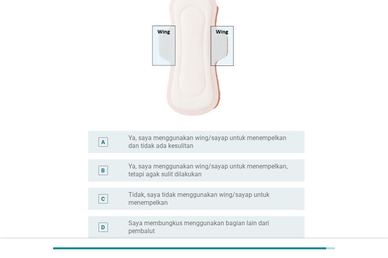
scroll to position [158, 0]
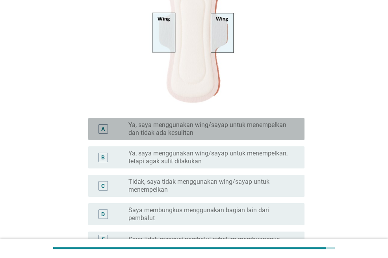
click at [252, 126] on label "Ya, saya menggunakan wing/sayap untuk menempelkan dan tidak ada kesulitan" at bounding box center [209, 129] width 163 height 16
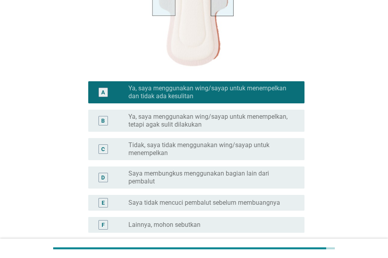
scroll to position [271, 0]
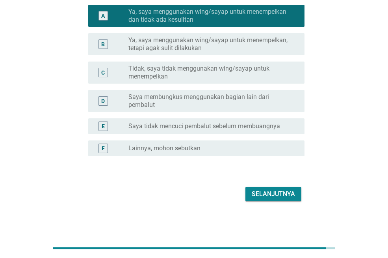
click at [275, 192] on div "Selanjutnya" at bounding box center [273, 193] width 43 height 9
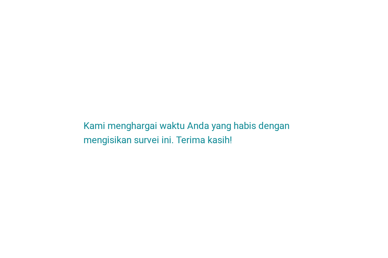
scroll to position [0, 0]
